Goal: Task Accomplishment & Management: Complete application form

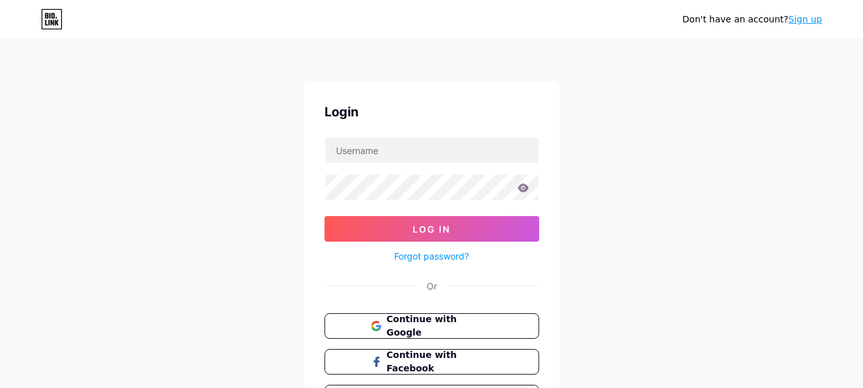
click at [803, 27] on div "Don't have an account? Sign up" at bounding box center [752, 19] width 140 height 20
click at [806, 24] on link "Sign up" at bounding box center [805, 19] width 34 height 10
click at [813, 19] on link "Sign up" at bounding box center [805, 19] width 34 height 10
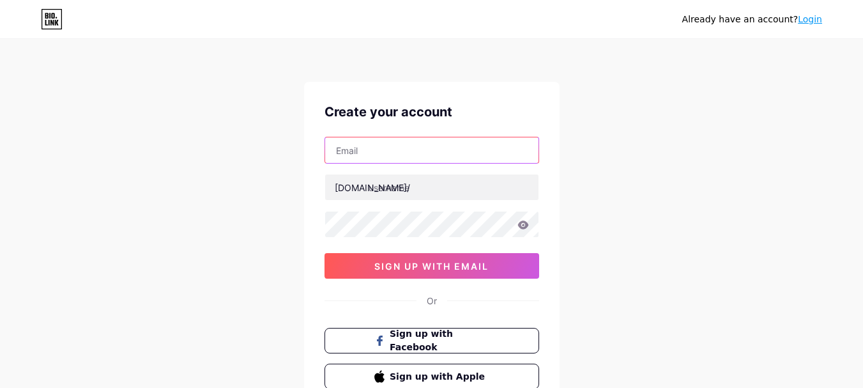
click at [482, 160] on input "text" at bounding box center [431, 150] width 213 height 26
type input "[EMAIL_ADDRESS][DOMAIN_NAME]"
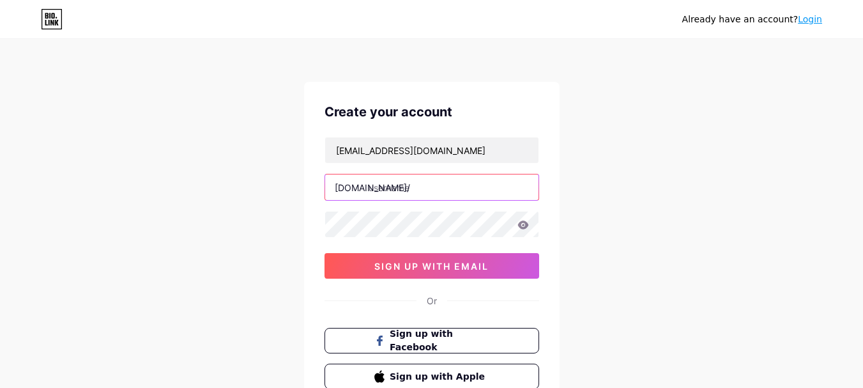
click at [444, 188] on input "text" at bounding box center [431, 187] width 213 height 26
click at [394, 193] on input "text" at bounding box center [431, 187] width 213 height 26
paste input "helicoptersridedubai"
type input "helicoptersridedubai"
click at [659, 151] on div "Already have an account? Login Create your account [EMAIL_ADDRESS][DOMAIN_NAME]…" at bounding box center [431, 244] width 863 height 489
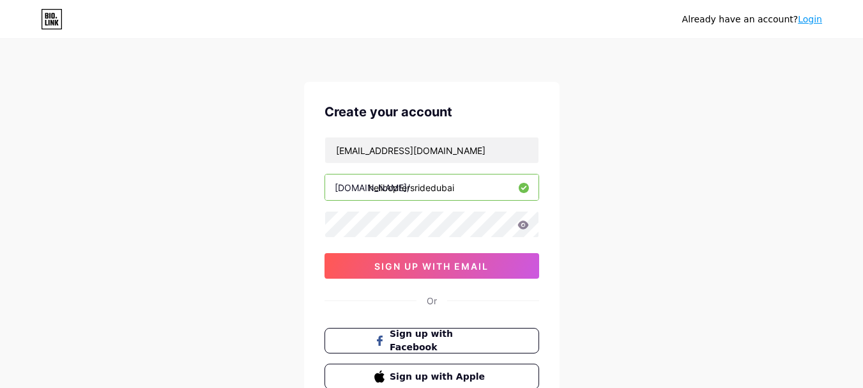
click at [475, 251] on div "[EMAIL_ADDRESS][DOMAIN_NAME] [DOMAIN_NAME]/ helicoptersridedubai sign up with e…" at bounding box center [432, 208] width 215 height 142
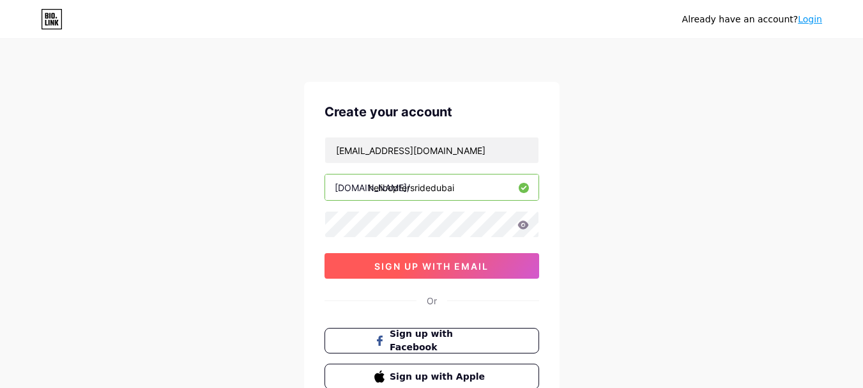
click at [473, 264] on span "sign up with email" at bounding box center [431, 266] width 114 height 11
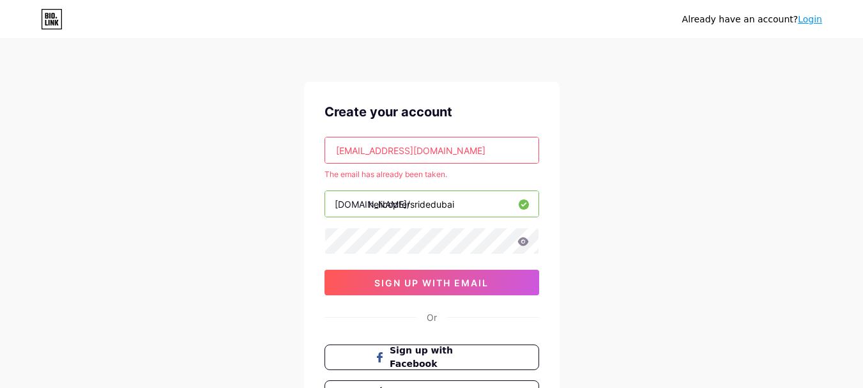
click at [474, 144] on input "[EMAIL_ADDRESS][DOMAIN_NAME]" at bounding box center [431, 150] width 213 height 26
